Goal: Obtain resource: Download file/media

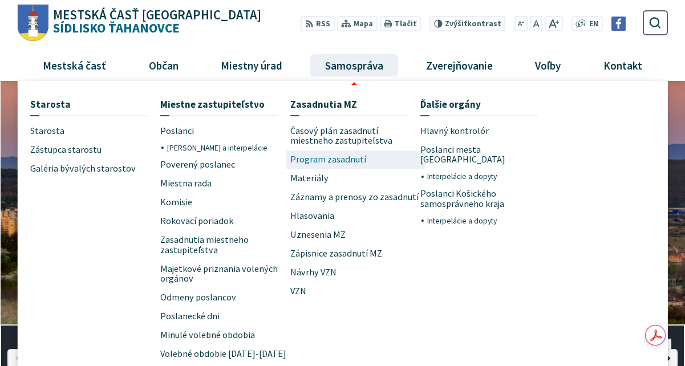
click at [328, 162] on span "Program zasadnutí" at bounding box center [328, 160] width 76 height 19
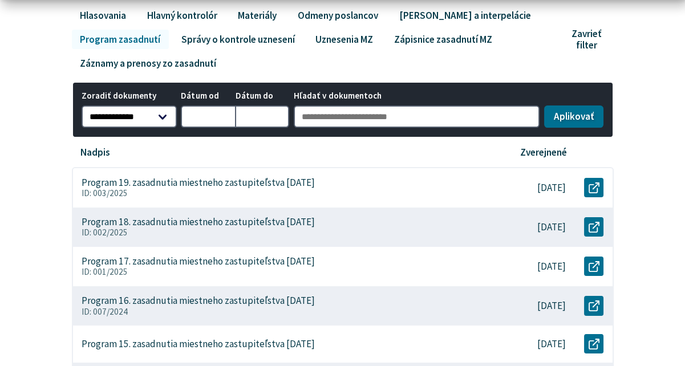
scroll to position [285, 0]
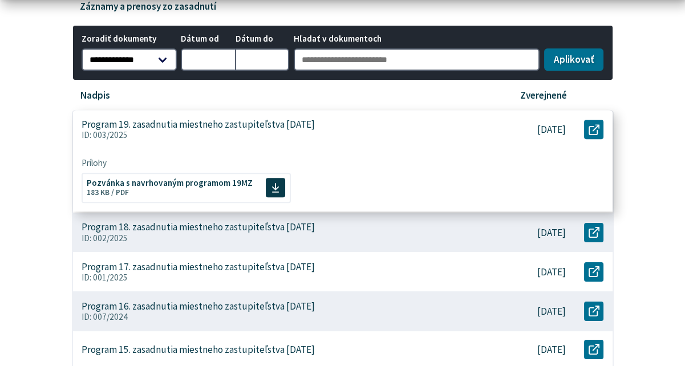
click at [305, 128] on p "Program 19. zasadnutia miestneho zastupiteľstva [DATE]" at bounding box center [198, 125] width 233 height 12
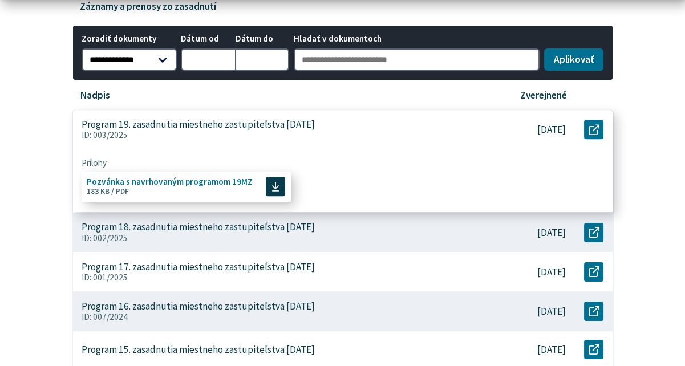
click at [197, 188] on span "Pozvánka s navrhovaným programom 19MZ Veľkosť a typ súboru 183 KB / PDF" at bounding box center [170, 186] width 166 height 27
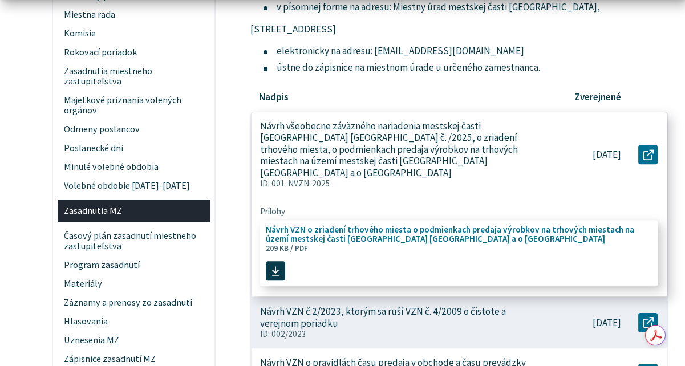
scroll to position [399, 0]
